Goal: Transaction & Acquisition: Book appointment/travel/reservation

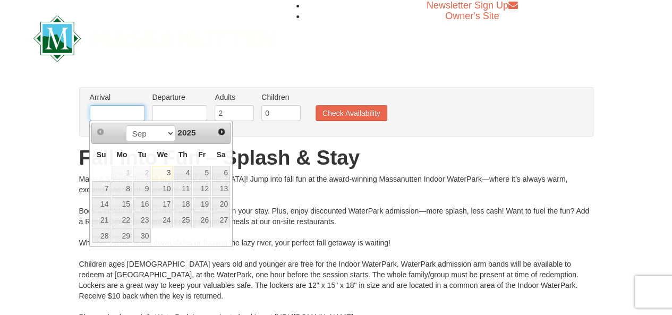
click at [120, 111] on input "text" at bounding box center [117, 113] width 55 height 16
click at [223, 136] on link "Next" at bounding box center [222, 132] width 16 height 16
click at [170, 215] on link "22" at bounding box center [162, 220] width 21 height 15
type input "[DATE]"
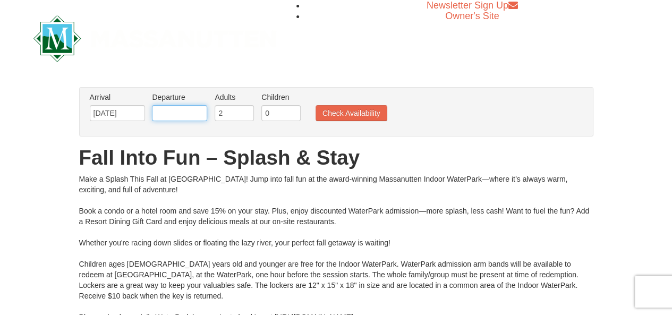
click at [176, 112] on input "text" at bounding box center [179, 113] width 55 height 16
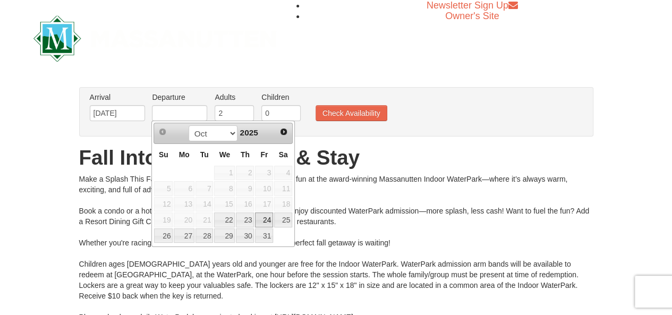
click at [269, 221] on link "24" at bounding box center [264, 220] width 18 height 15
type input "[DATE]"
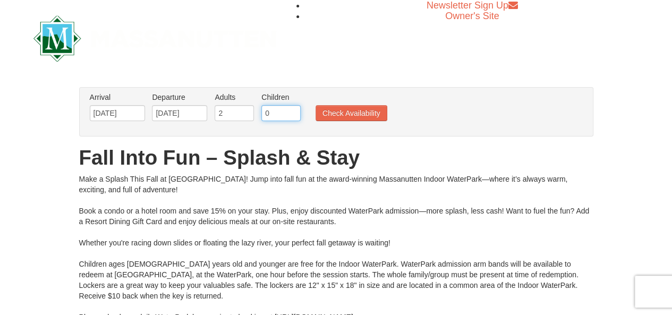
click at [279, 119] on input "0" at bounding box center [281, 113] width 39 height 16
click at [291, 110] on input "1" at bounding box center [281, 113] width 39 height 16
type input "2"
click at [291, 109] on input "2" at bounding box center [281, 113] width 39 height 16
click at [325, 114] on button "Check Availability" at bounding box center [352, 113] width 72 height 16
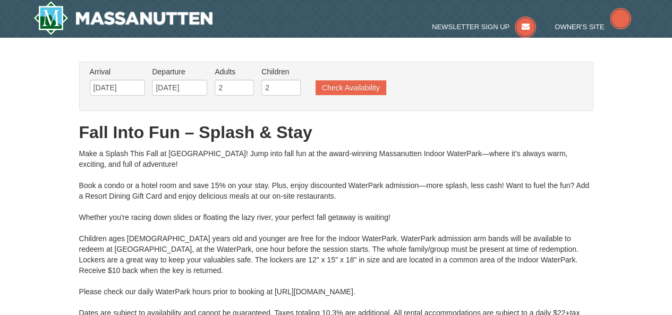
type input "[DATE]"
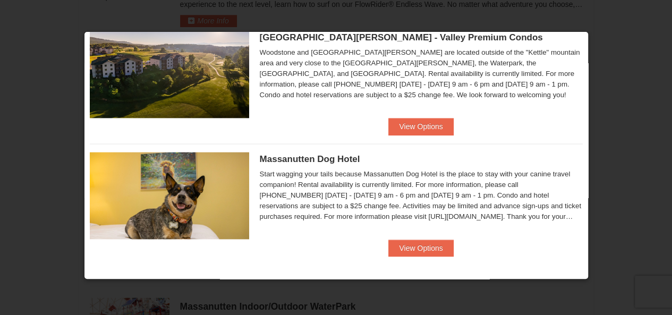
scroll to position [718, 0]
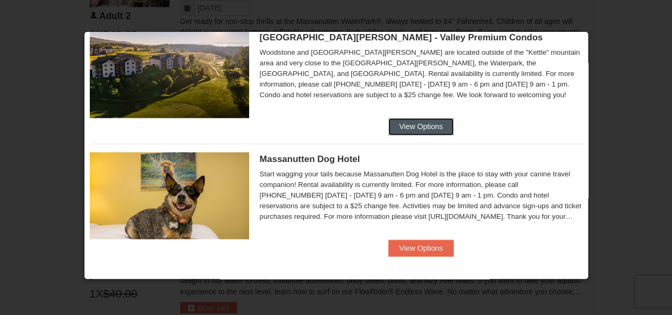
click at [408, 129] on button "View Options" at bounding box center [421, 126] width 65 height 17
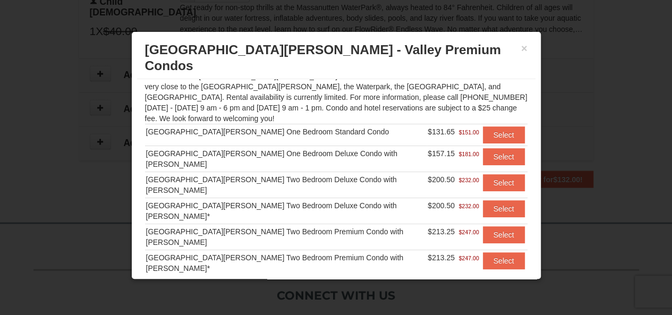
scroll to position [983, 0]
click at [499, 252] on button "Select" at bounding box center [504, 260] width 42 height 17
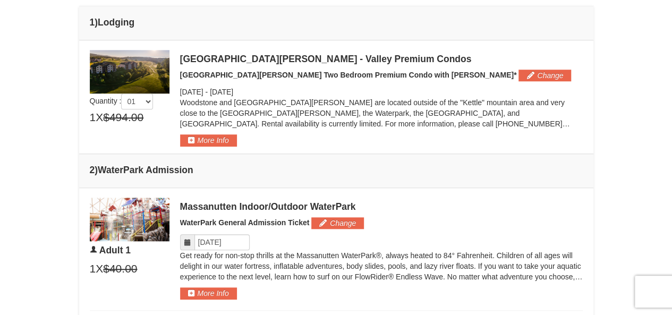
scroll to position [391, 0]
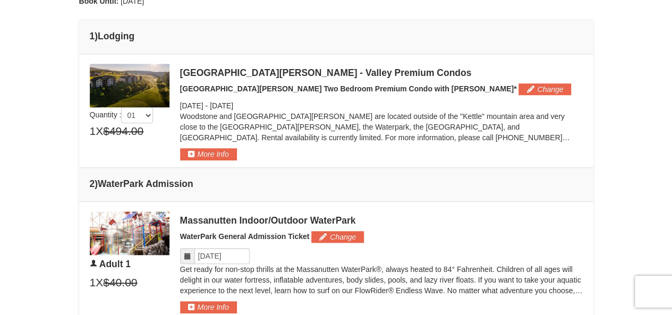
click at [105, 78] on img at bounding box center [130, 86] width 80 height 44
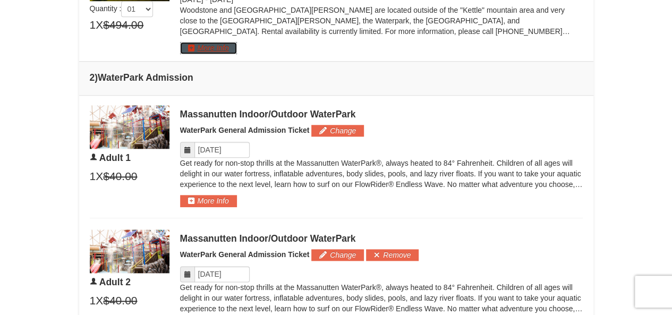
click at [197, 44] on button "More Info" at bounding box center [208, 48] width 57 height 12
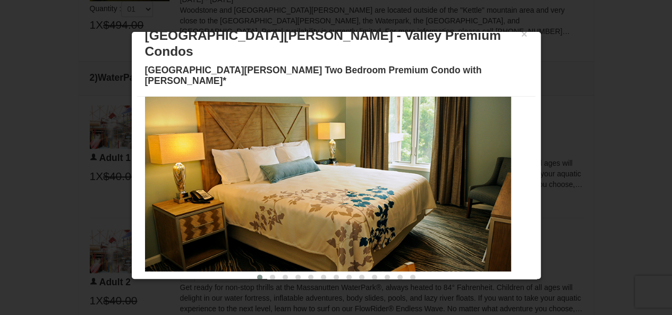
scroll to position [0, 0]
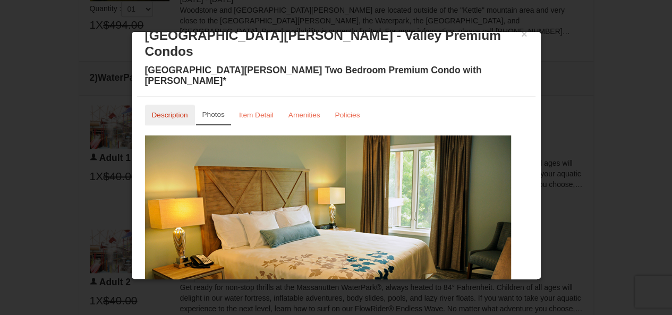
click at [190, 105] on link "Description" at bounding box center [170, 115] width 50 height 21
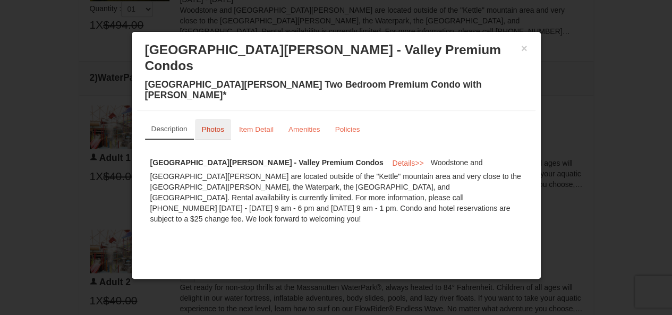
click at [213, 119] on link "Photos" at bounding box center [213, 129] width 36 height 21
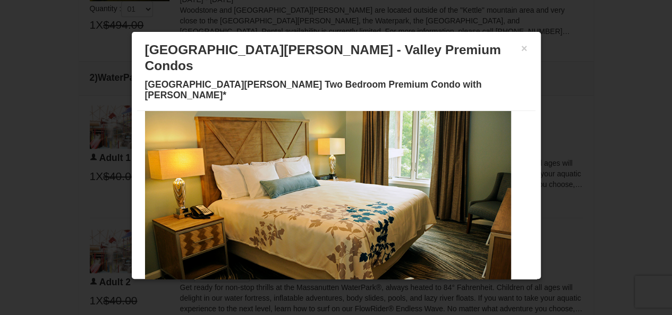
scroll to position [65, 0]
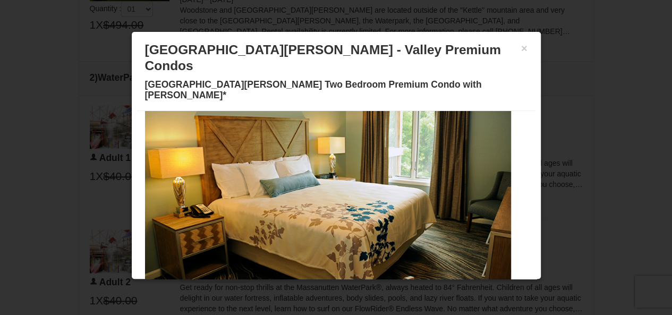
click at [270, 289] on span at bounding box center [272, 291] width 5 height 5
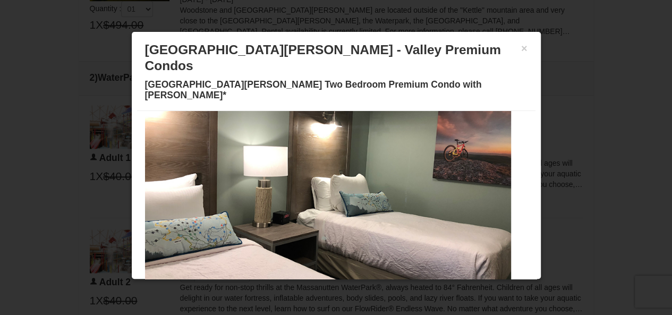
click at [283, 289] on span at bounding box center [285, 291] width 5 height 5
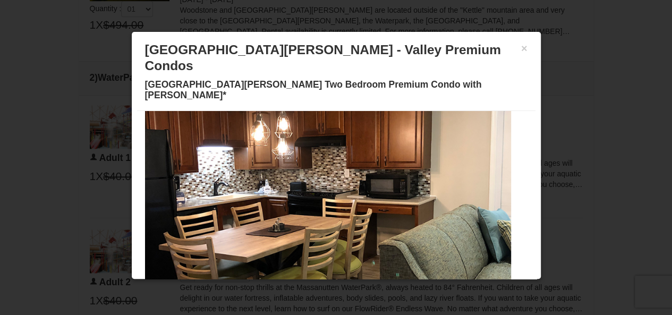
click at [292, 286] on button at bounding box center [298, 291] width 13 height 11
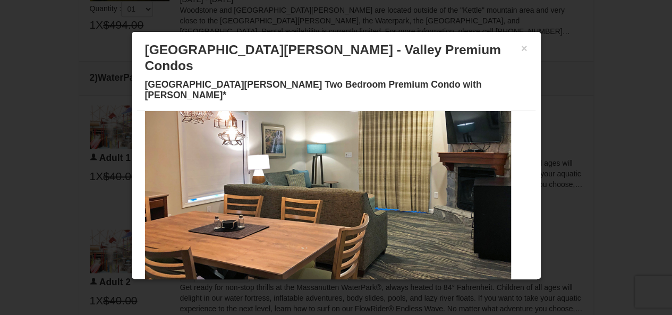
click at [308, 289] on span at bounding box center [310, 291] width 5 height 5
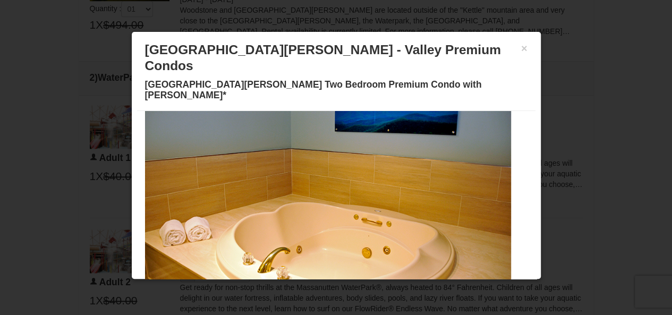
click at [317, 286] on button at bounding box center [323, 291] width 13 height 11
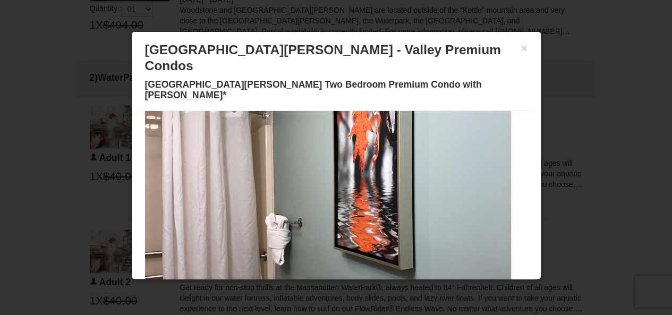
click at [334, 289] on span at bounding box center [336, 291] width 5 height 5
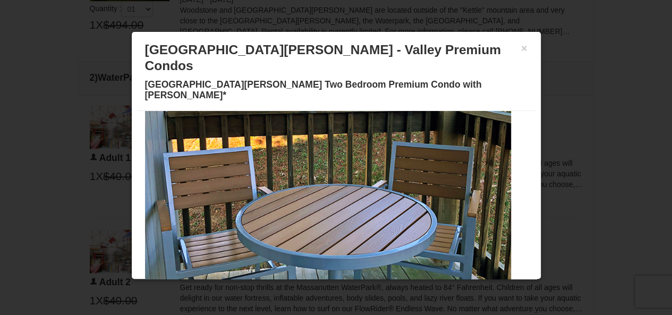
click at [347, 289] on span at bounding box center [349, 291] width 5 height 5
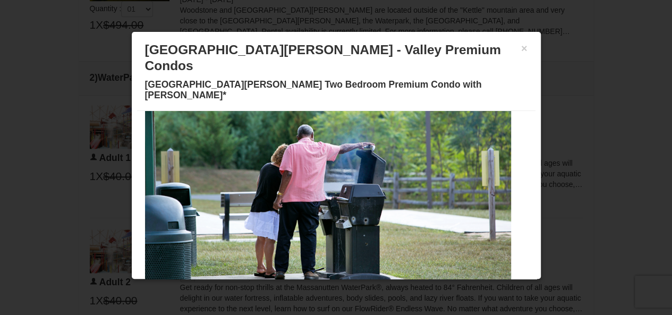
click at [359, 289] on span at bounding box center [361, 291] width 5 height 5
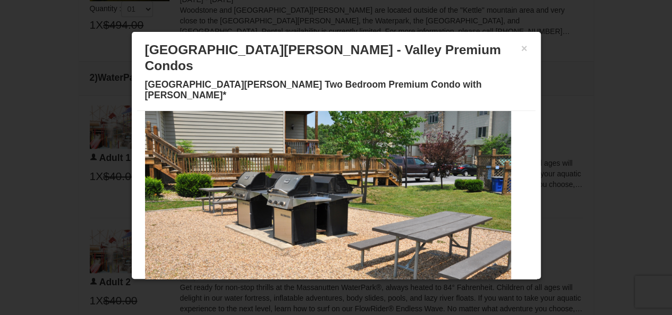
click at [372, 289] on span at bounding box center [374, 291] width 5 height 5
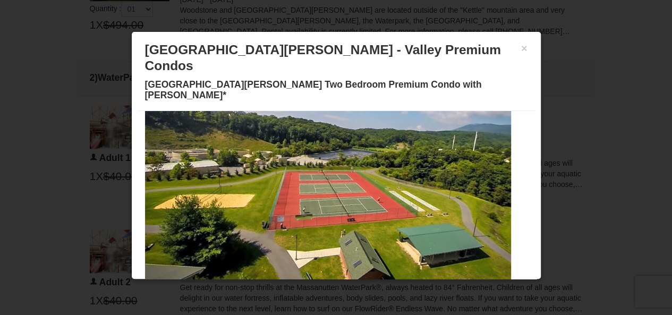
click at [385, 289] on span at bounding box center [387, 291] width 5 height 5
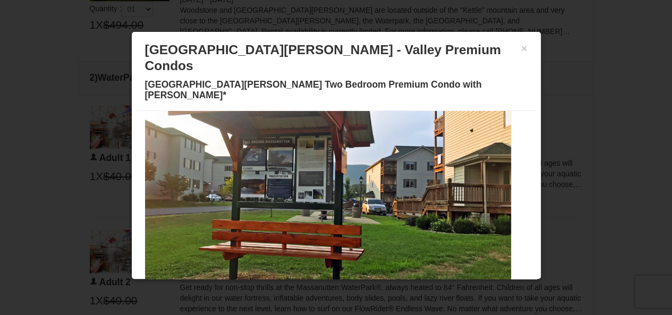
click at [394, 286] on button at bounding box center [400, 291] width 13 height 11
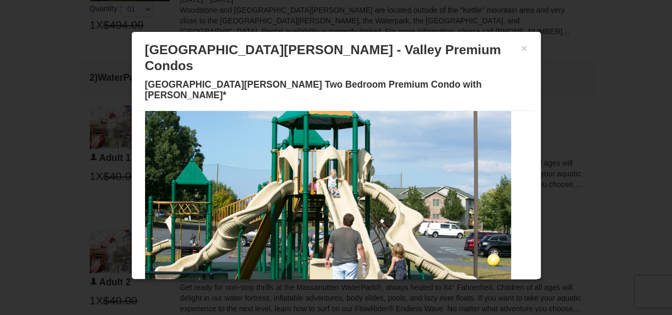
click at [407, 286] on button at bounding box center [413, 291] width 13 height 11
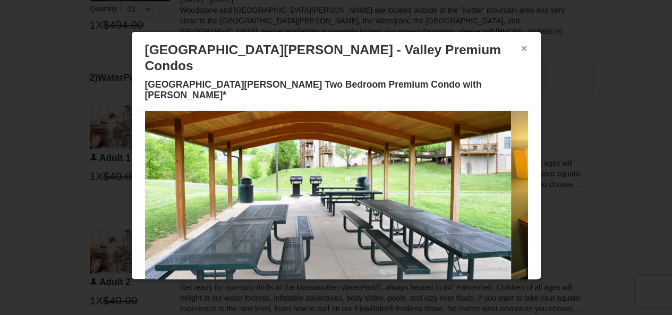
click at [521, 48] on button "×" at bounding box center [524, 48] width 6 height 11
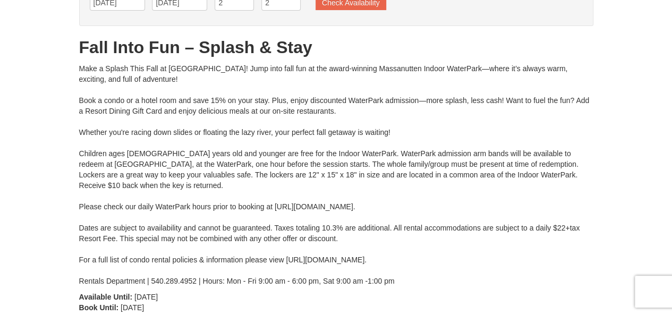
scroll to position [106, 0]
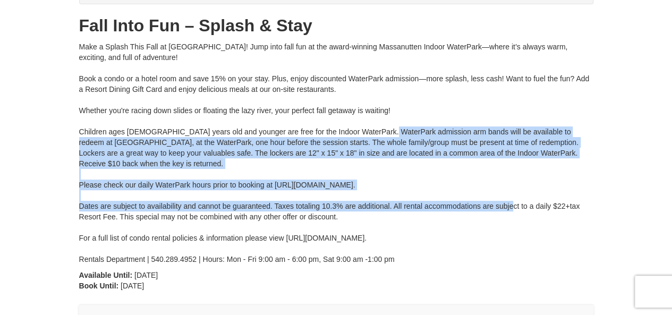
drag, startPoint x: 382, startPoint y: 132, endPoint x: 512, endPoint y: 206, distance: 149.9
click at [512, 206] on div "Make a Splash This Fall at Massanutten! Jump into fall fun at the award-winning…" at bounding box center [336, 152] width 515 height 223
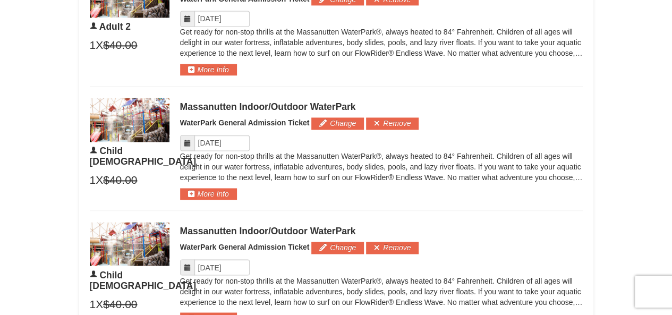
scroll to position [850, 0]
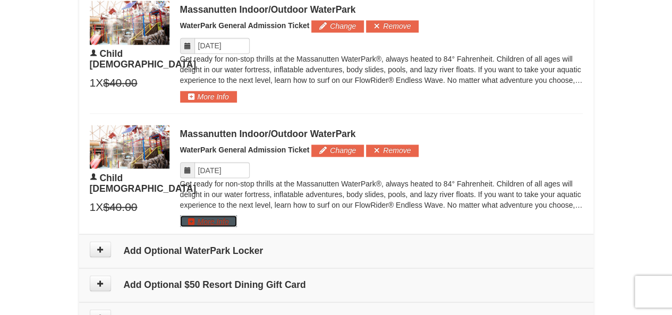
click at [200, 215] on button "More Info" at bounding box center [208, 221] width 57 height 12
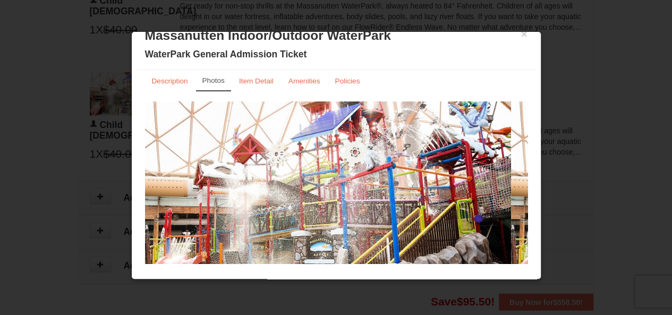
scroll to position [0, 0]
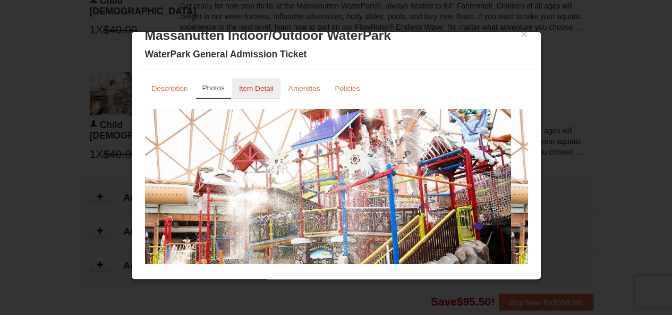
click at [247, 90] on small "Item Detail" at bounding box center [256, 89] width 35 height 8
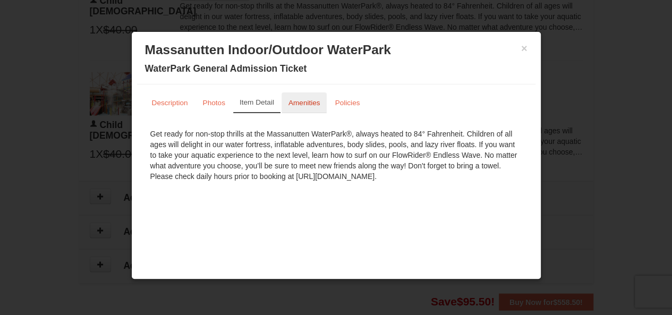
click at [297, 99] on small "Amenities" at bounding box center [305, 103] width 32 height 8
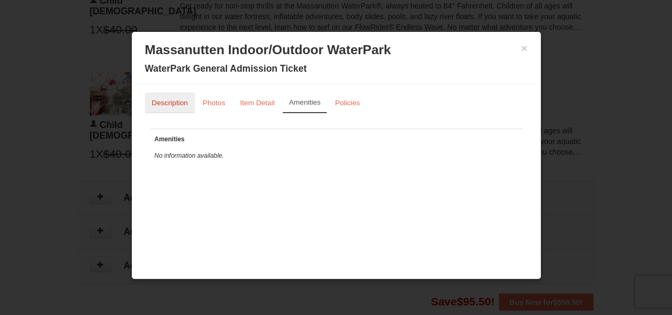
click at [160, 106] on small "Description" at bounding box center [170, 103] width 36 height 8
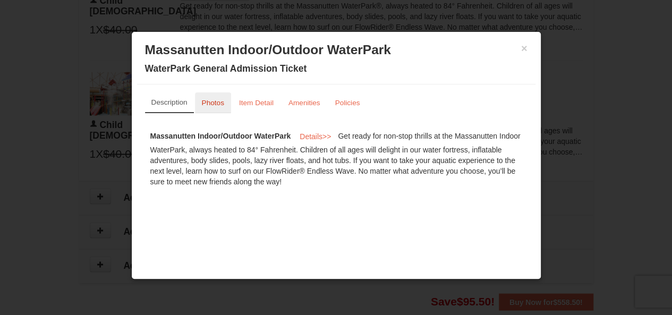
click at [220, 109] on link "Photos" at bounding box center [213, 102] width 36 height 21
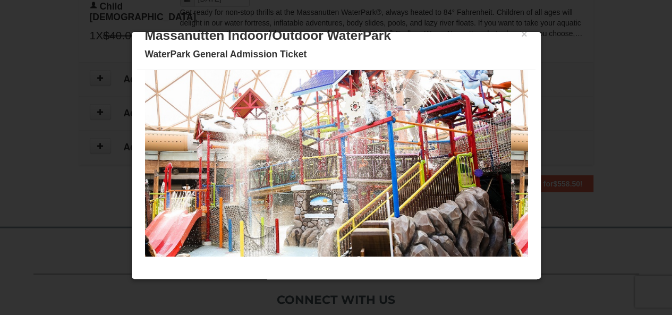
scroll to position [1184, 0]
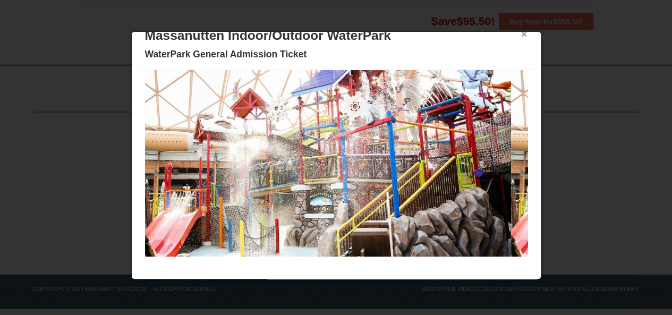
click at [521, 33] on button "×" at bounding box center [524, 34] width 6 height 11
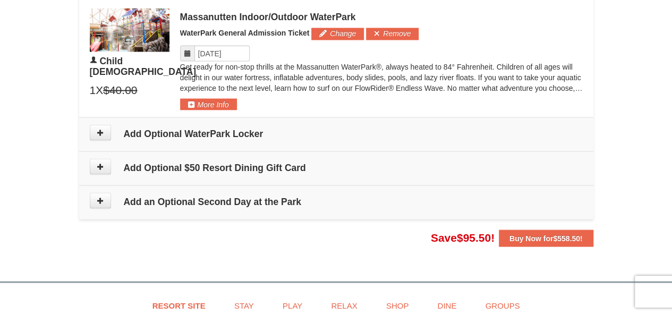
scroll to position [971, 0]
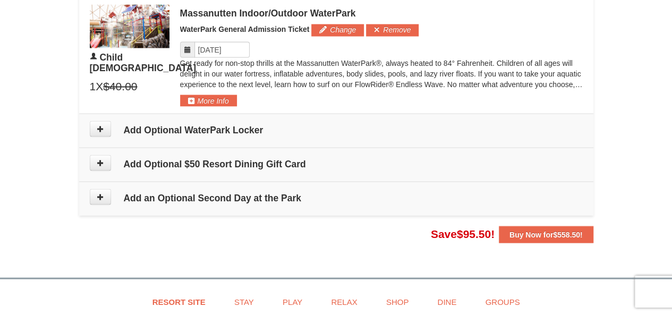
click at [287, 192] on h4 "Add an Optional Second Day at the Park" at bounding box center [336, 197] width 493 height 11
click at [94, 192] on button at bounding box center [100, 197] width 21 height 16
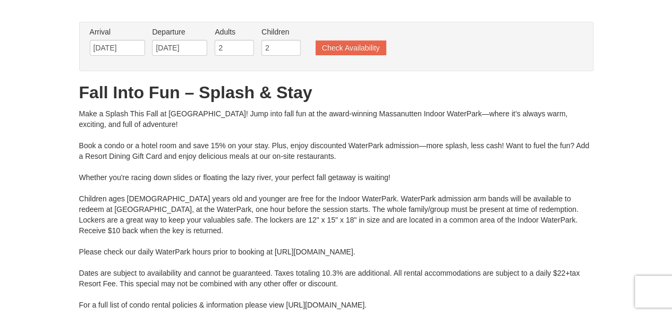
scroll to position [0, 0]
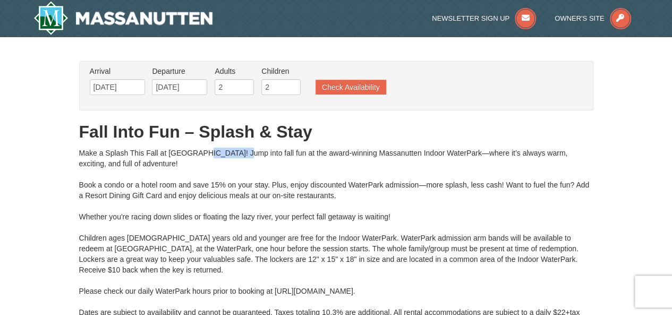
drag, startPoint x: 171, startPoint y: 150, endPoint x: 209, endPoint y: 151, distance: 38.3
click at [209, 151] on div "Make a Splash This Fall at Massanutten! Jump into fall fun at the award-winning…" at bounding box center [336, 259] width 515 height 223
